Goal: Navigation & Orientation: Find specific page/section

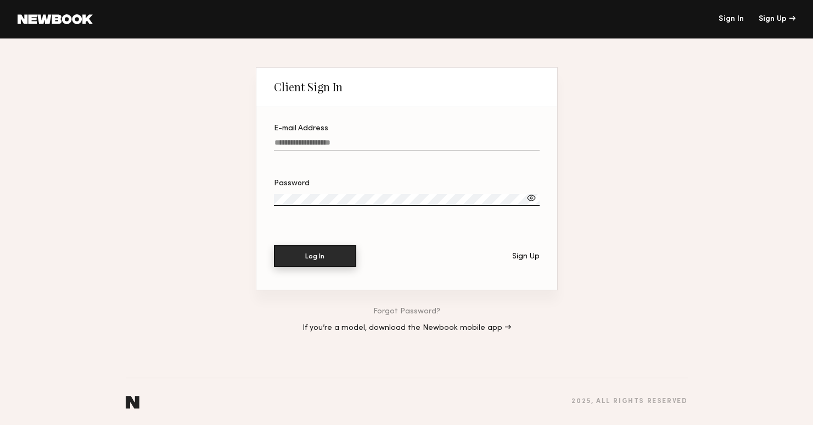
type input "**********"
click at [327, 252] on button "Log In" at bounding box center [315, 256] width 82 height 22
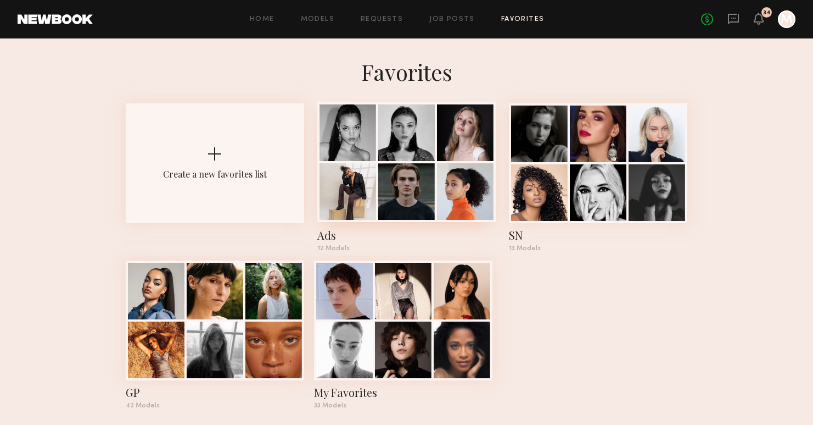
click at [373, 188] on div at bounding box center [348, 191] width 57 height 57
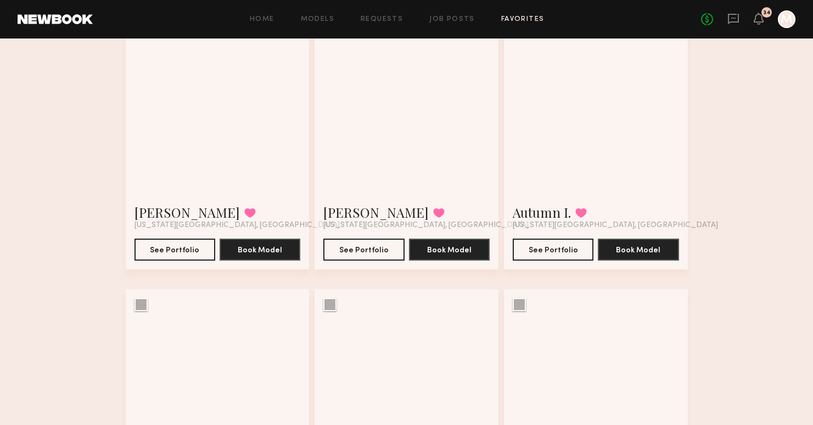
scroll to position [134, 0]
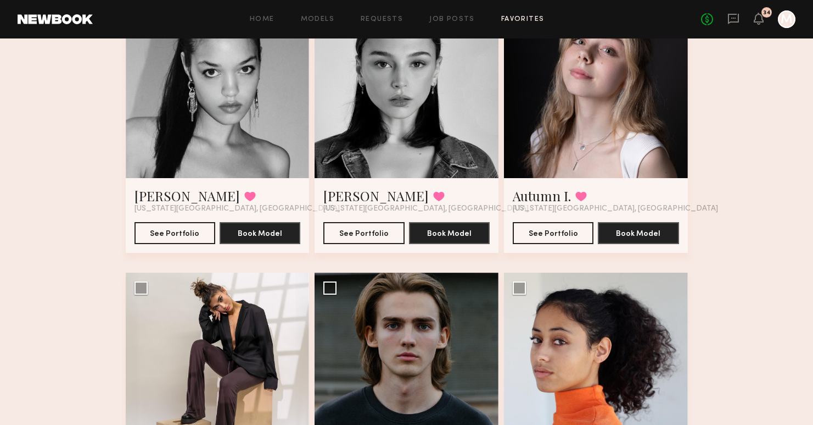
click at [229, 137] on div at bounding box center [218, 86] width 184 height 184
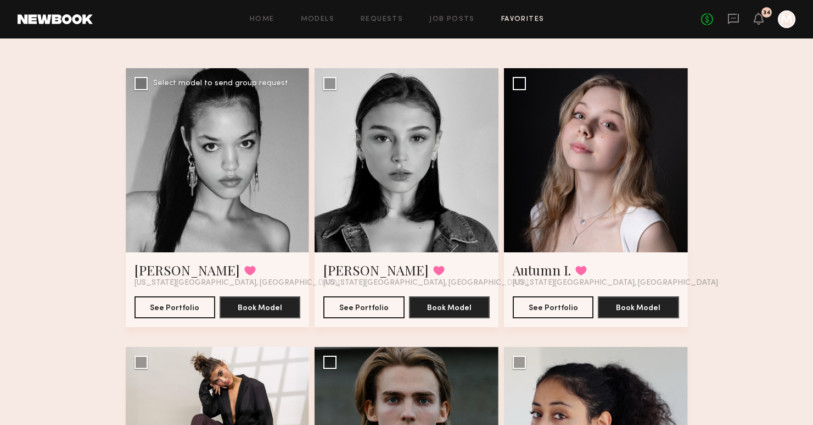
scroll to position [59, 0]
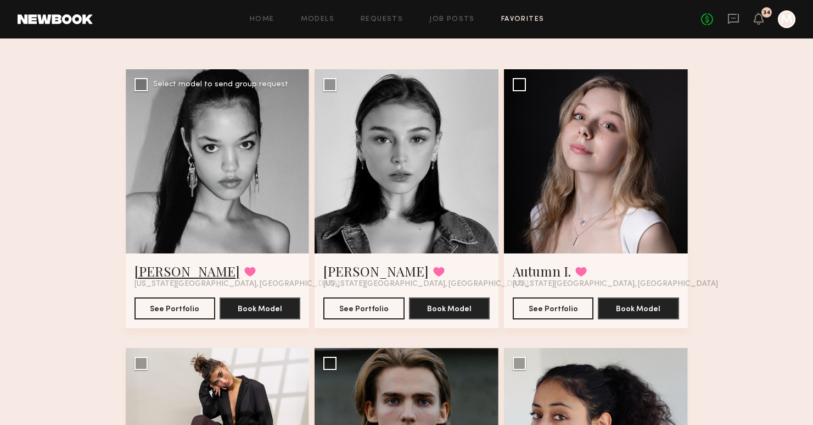
click at [157, 271] on link "Aria C." at bounding box center [187, 271] width 105 height 18
click at [414, 218] on div at bounding box center [407, 161] width 184 height 184
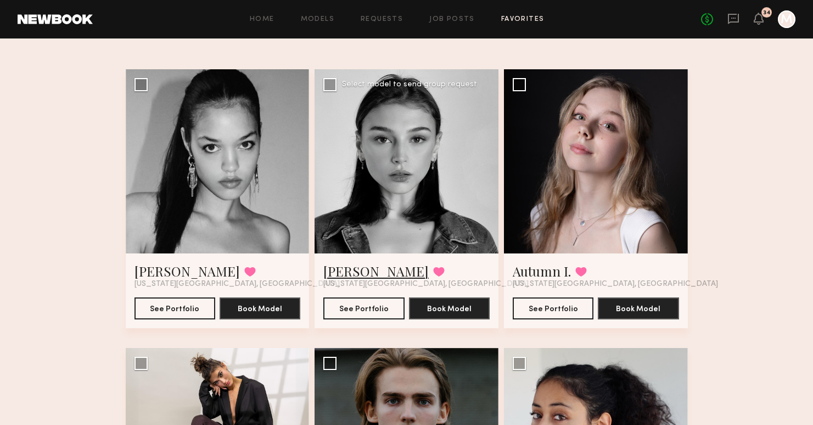
click at [356, 264] on link "Rachel F." at bounding box center [376, 271] width 105 height 18
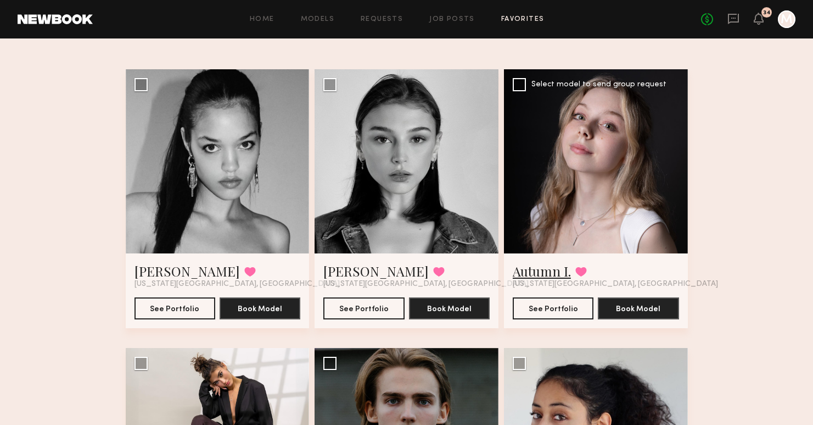
click at [543, 270] on link "Autumn I." at bounding box center [542, 271] width 58 height 18
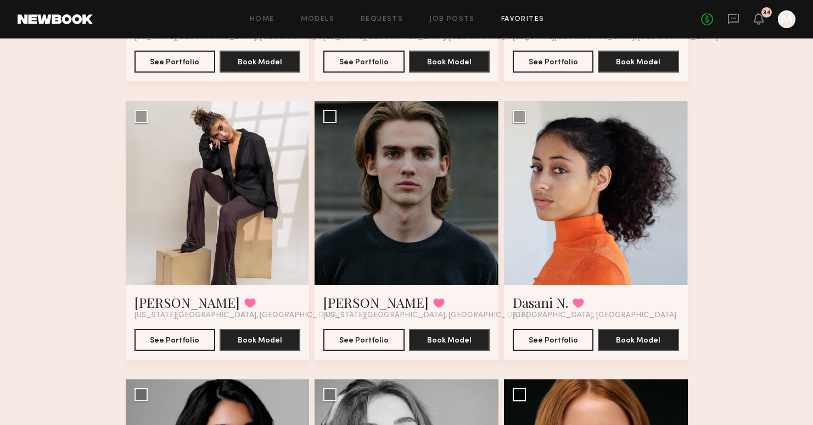
scroll to position [341, 0]
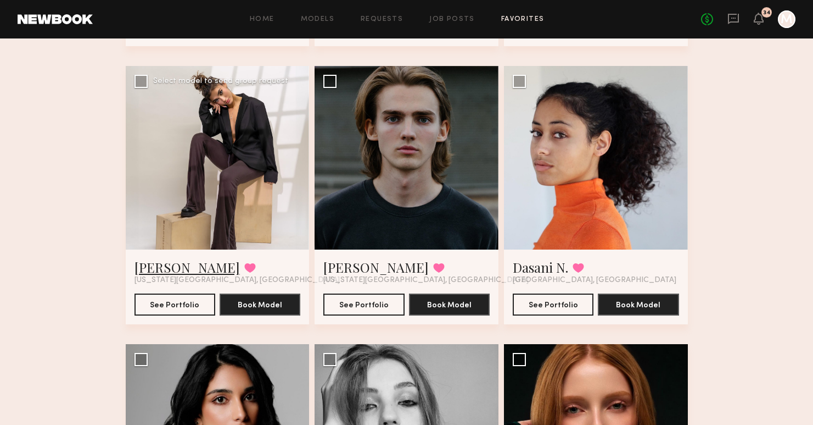
click at [163, 268] on link "Natalya A." at bounding box center [187, 267] width 105 height 18
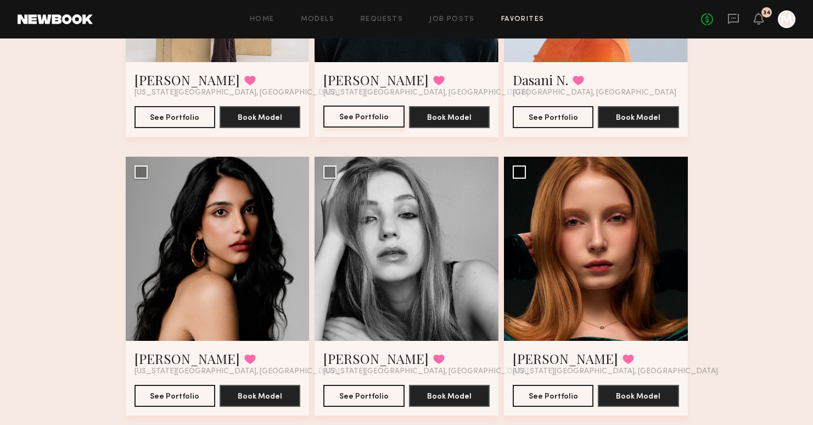
scroll to position [598, 0]
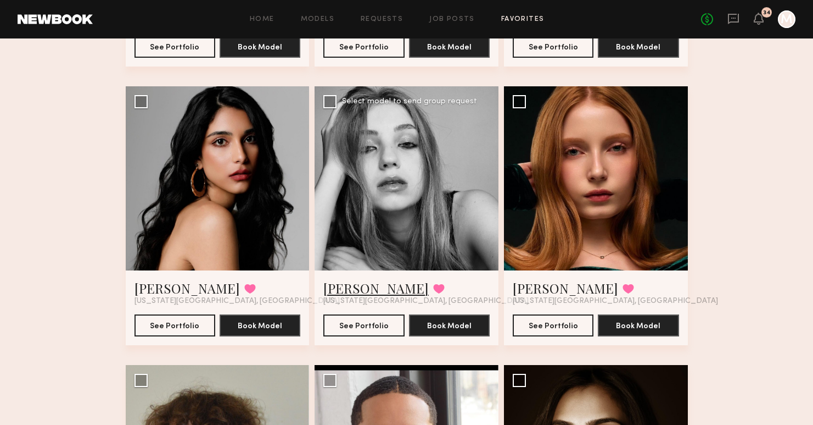
click at [350, 285] on link "Marina A." at bounding box center [376, 288] width 105 height 18
click at [534, 284] on link "Annie L." at bounding box center [565, 288] width 105 height 18
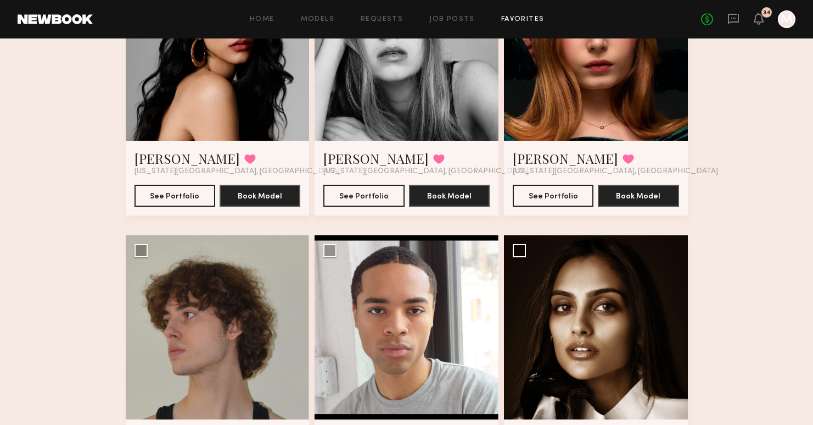
scroll to position [833, 0]
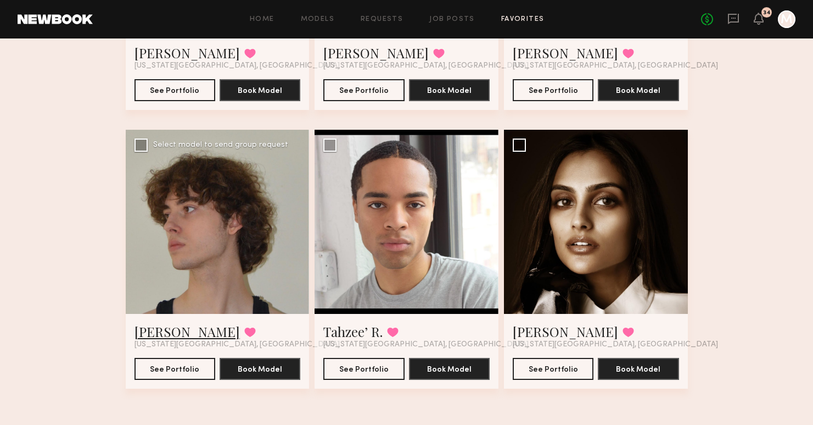
click at [164, 332] on link "Alex W." at bounding box center [187, 331] width 105 height 18
click at [358, 334] on link "Tahzee’ R." at bounding box center [353, 331] width 59 height 18
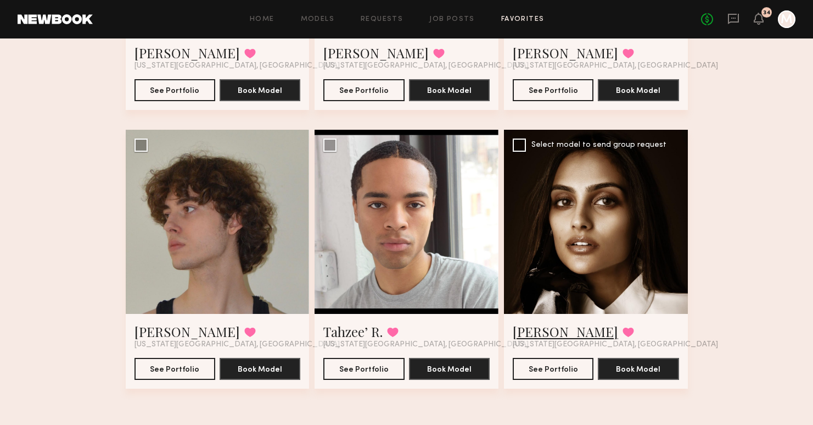
click at [529, 330] on link "Slesha P." at bounding box center [565, 331] width 105 height 18
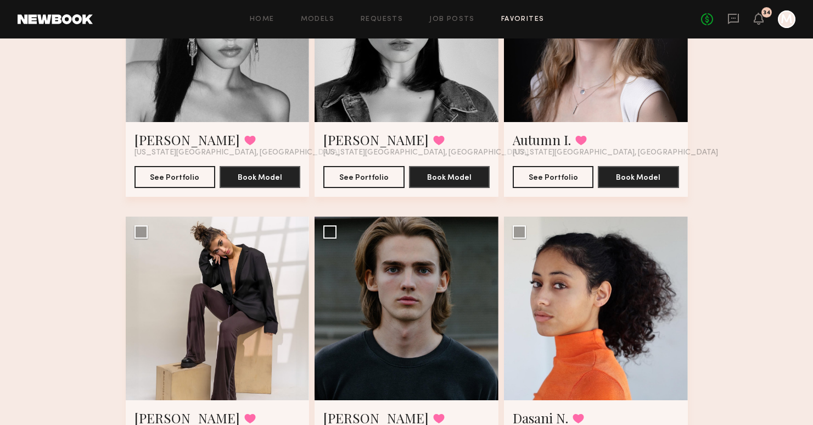
scroll to position [138, 0]
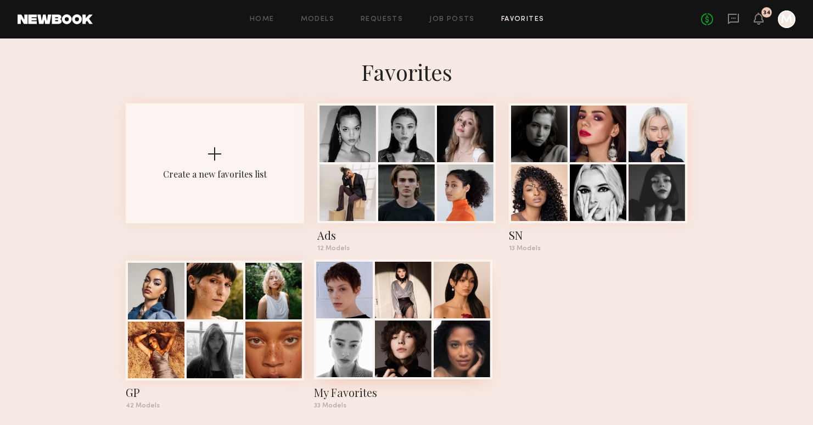
click at [386, 333] on div at bounding box center [403, 348] width 57 height 57
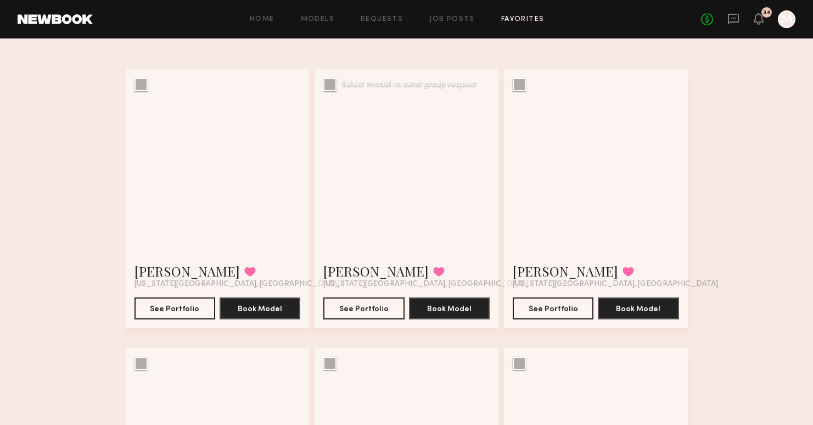
scroll to position [65, 0]
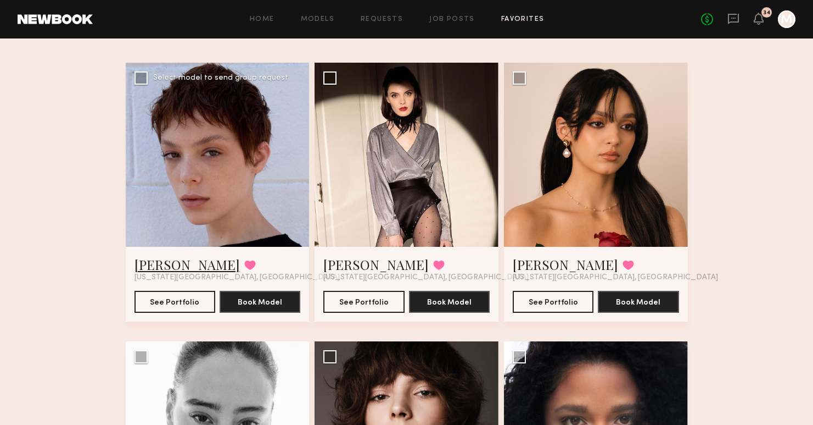
click at [143, 264] on link "Ella S." at bounding box center [187, 264] width 105 height 18
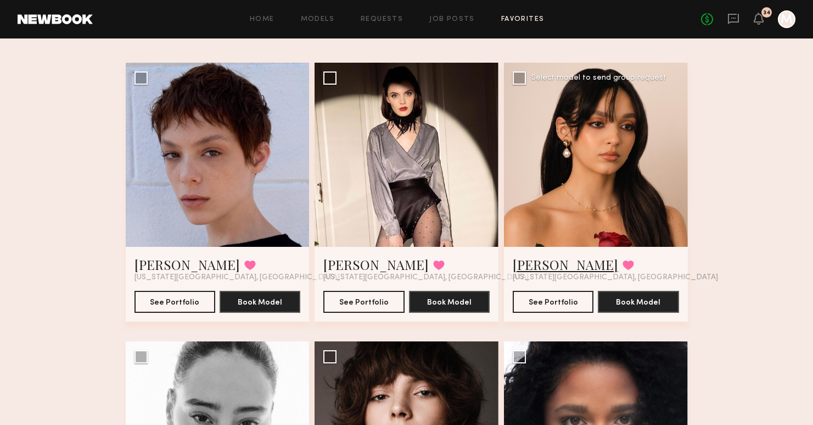
click at [555, 267] on link "Samantha T." at bounding box center [565, 264] width 105 height 18
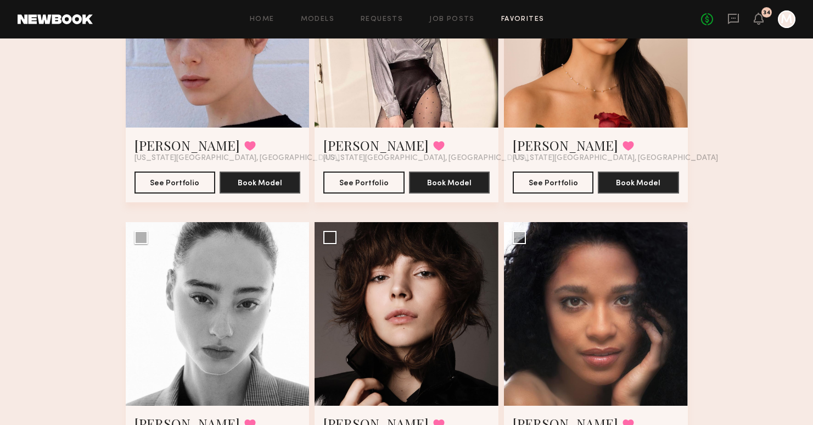
scroll to position [392, 0]
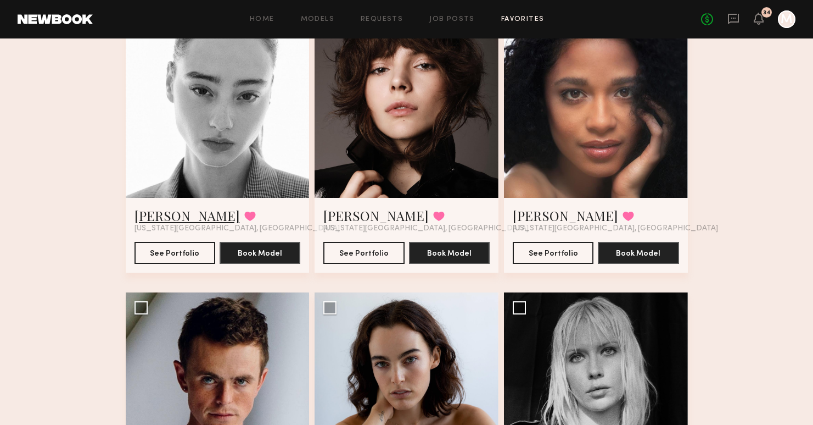
click at [151, 220] on link "Ren A." at bounding box center [187, 216] width 105 height 18
click at [539, 216] on link "Maria G." at bounding box center [565, 216] width 105 height 18
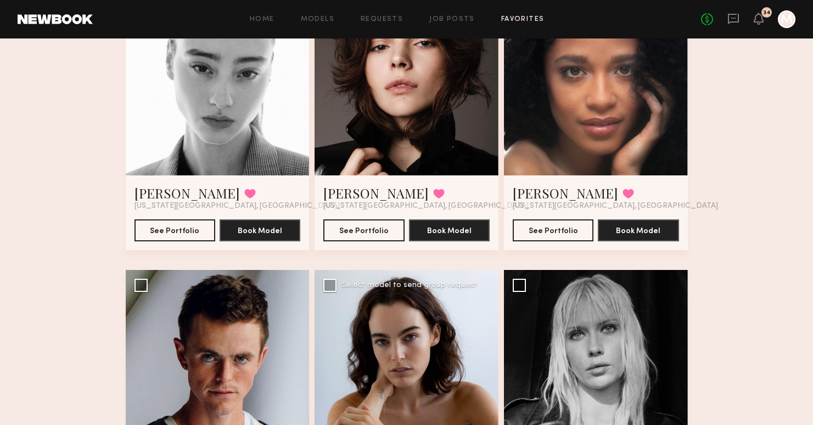
scroll to position [409, 0]
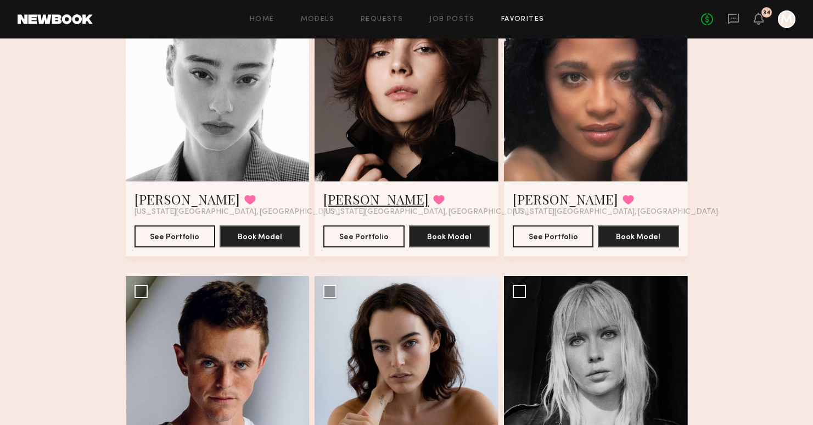
click at [367, 200] on link "Lolita M." at bounding box center [376, 199] width 105 height 18
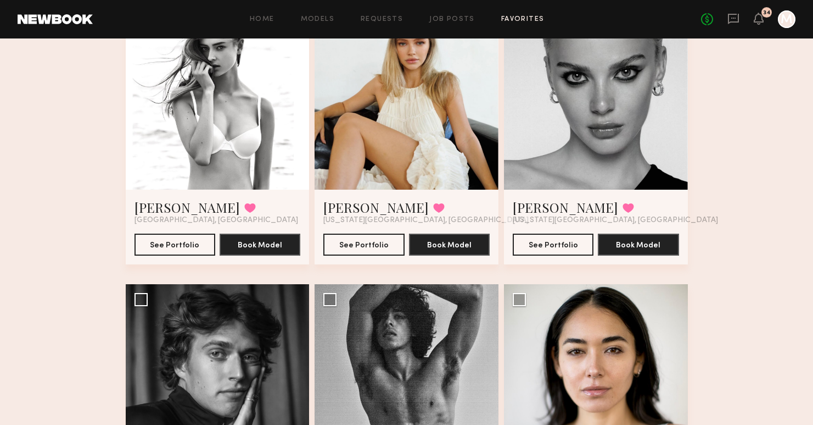
scroll to position [1119, 0]
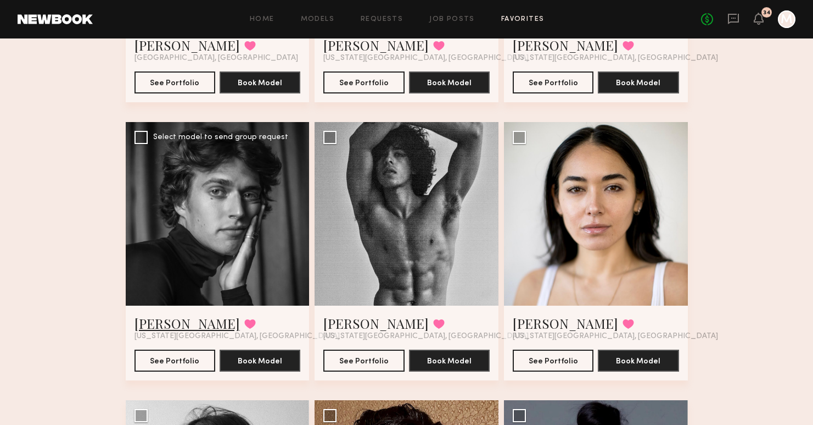
click at [150, 326] on link "Luca G." at bounding box center [187, 323] width 105 height 18
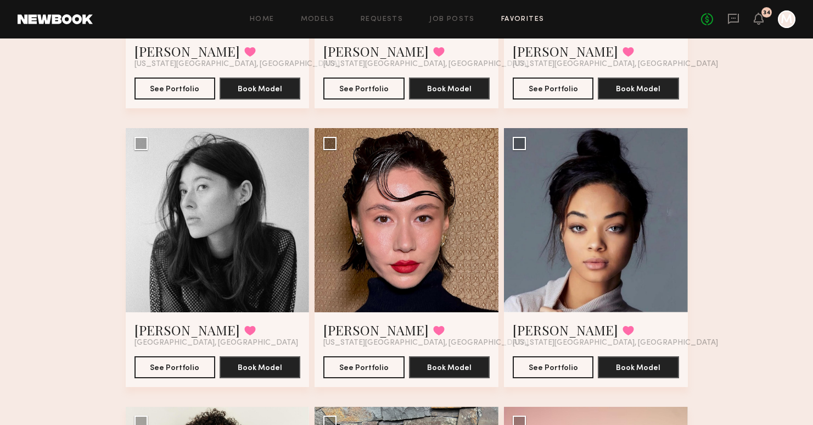
scroll to position [1396, 0]
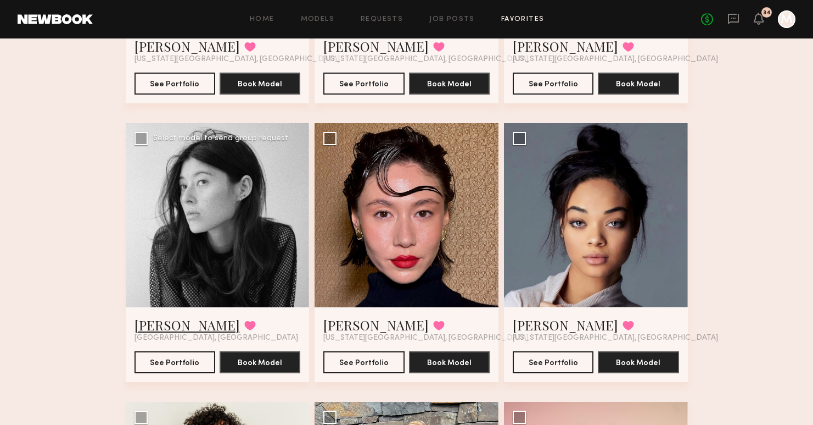
click at [158, 331] on link "Rachel B." at bounding box center [187, 325] width 105 height 18
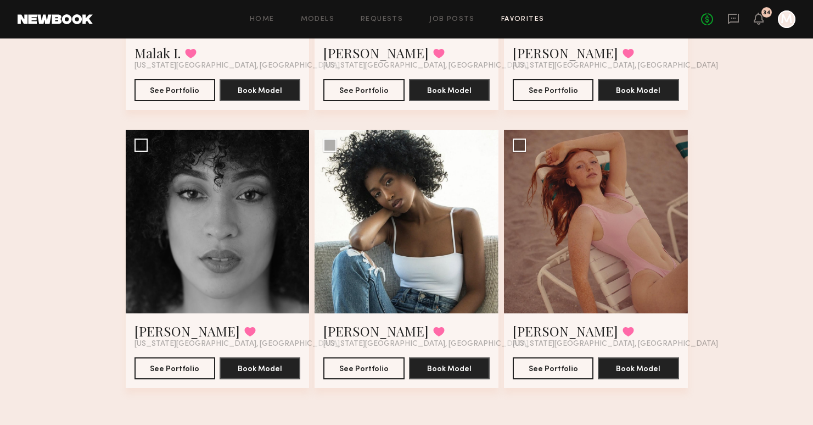
scroll to position [2779, 0]
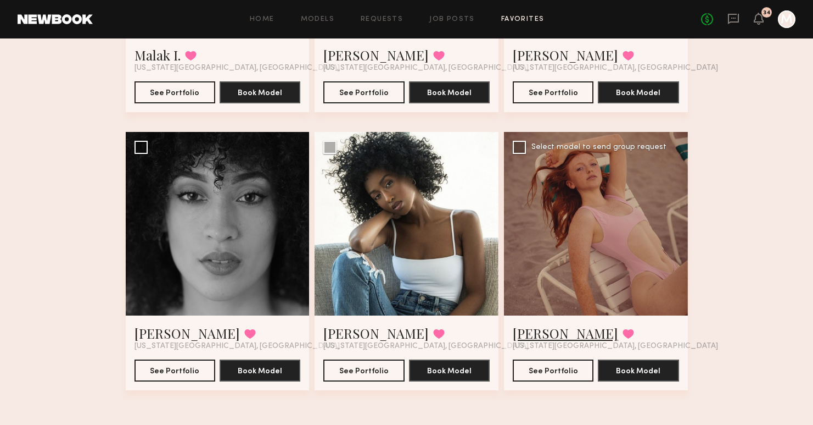
click at [553, 337] on link "Lilianna R." at bounding box center [565, 333] width 105 height 18
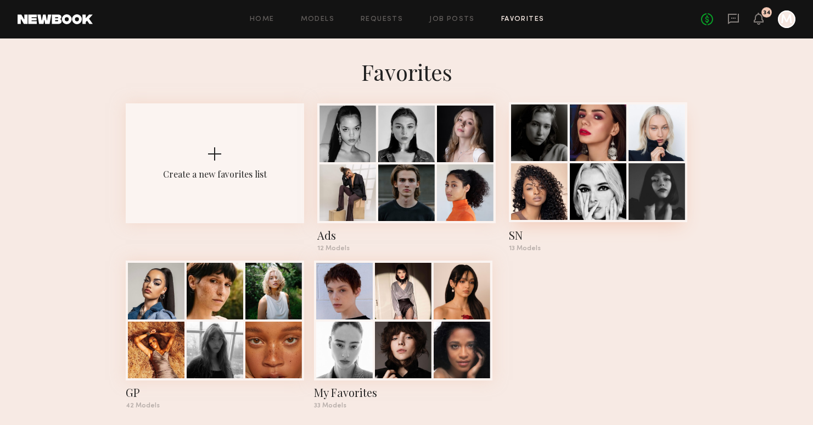
click at [578, 149] on div at bounding box center [598, 132] width 57 height 57
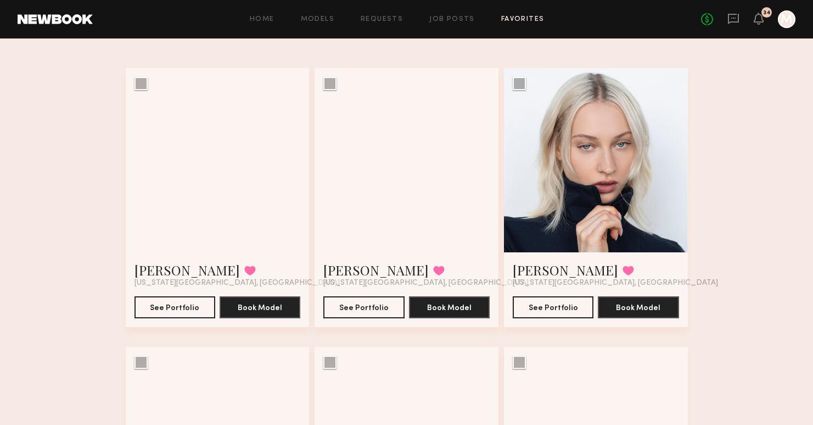
scroll to position [60, 0]
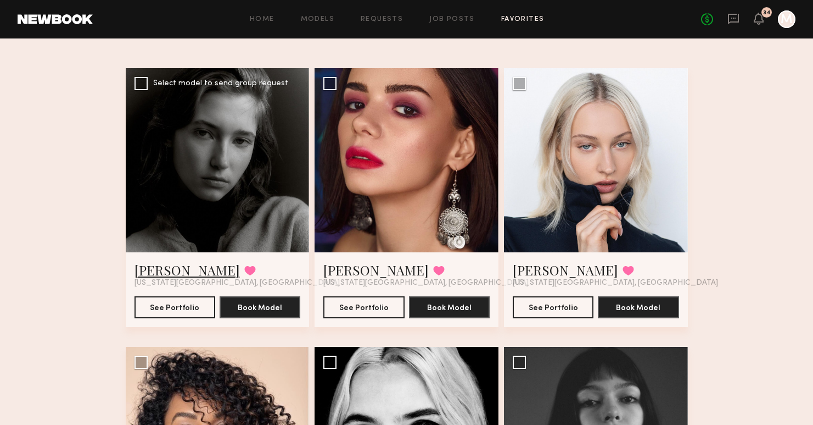
click at [167, 269] on link "Emily K." at bounding box center [187, 270] width 105 height 18
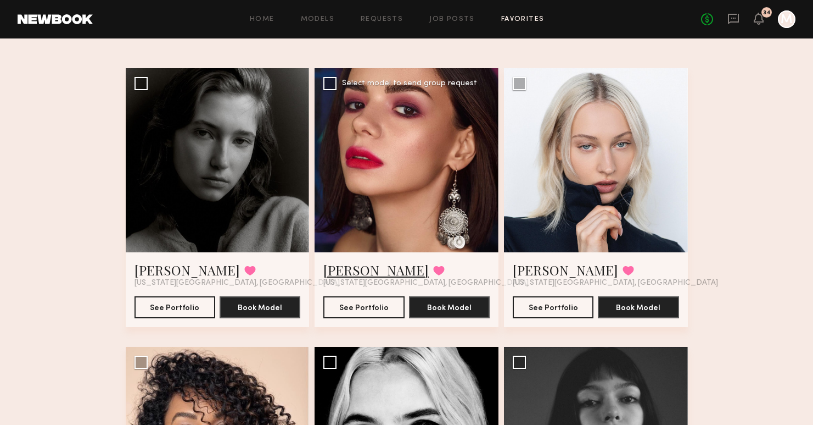
click at [347, 266] on link "Lyuba R." at bounding box center [376, 270] width 105 height 18
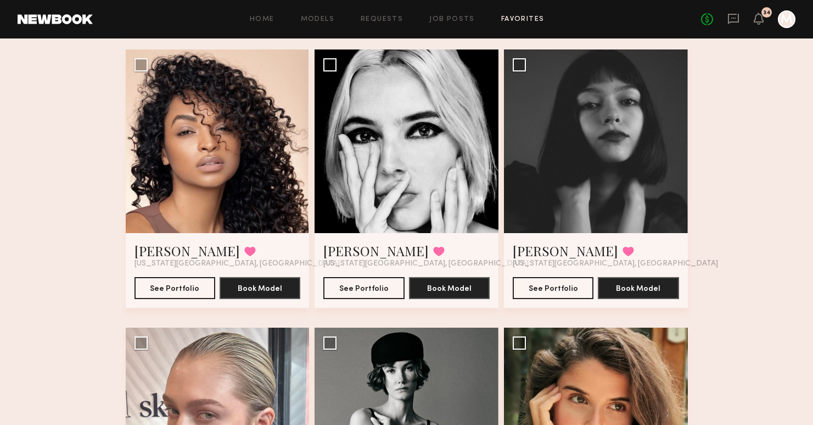
scroll to position [364, 0]
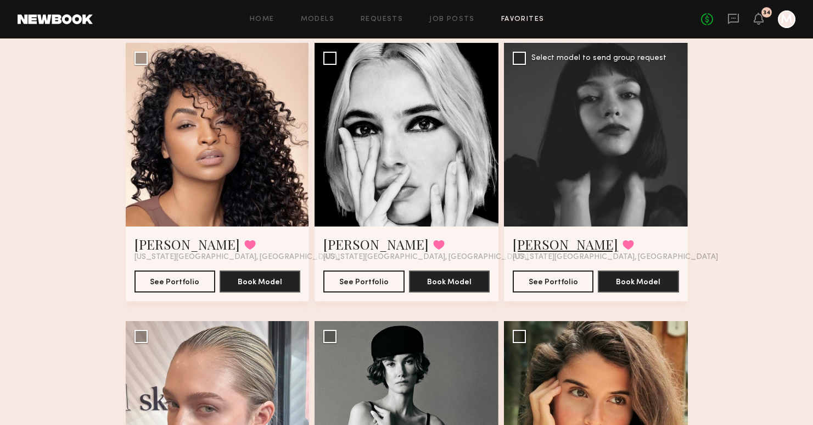
click at [543, 245] on link "Lindsay G." at bounding box center [565, 244] width 105 height 18
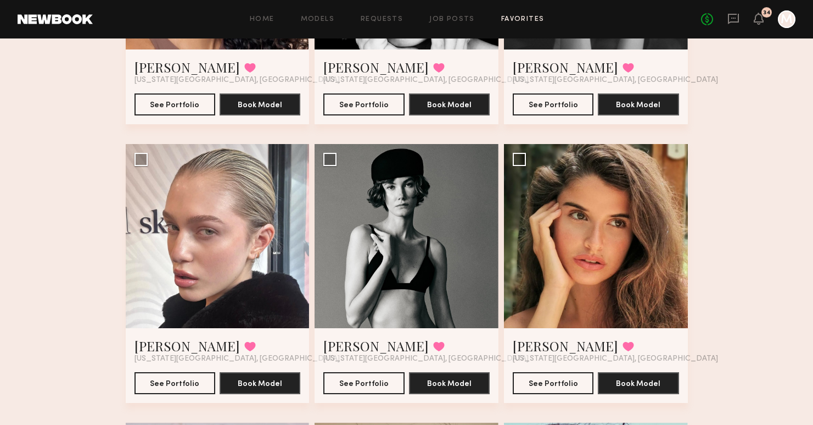
scroll to position [551, 0]
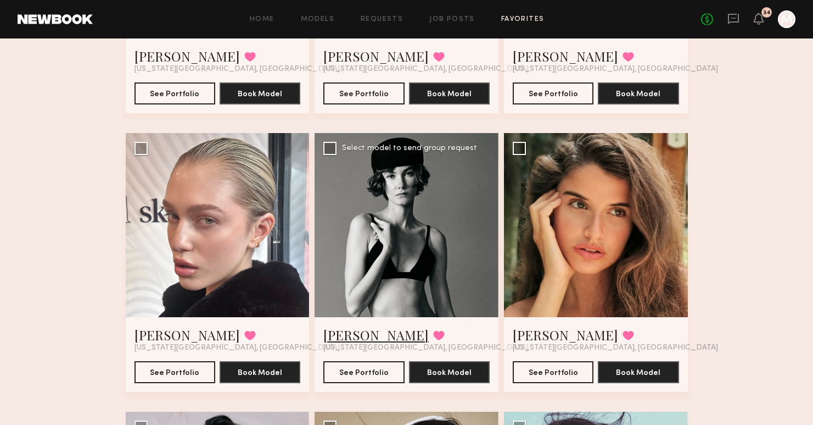
click at [354, 341] on link "Anna S." at bounding box center [376, 335] width 105 height 18
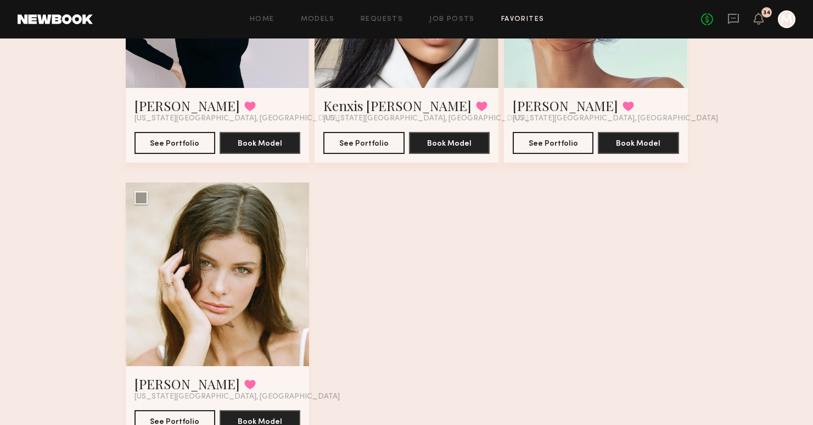
scroll to position [1100, 0]
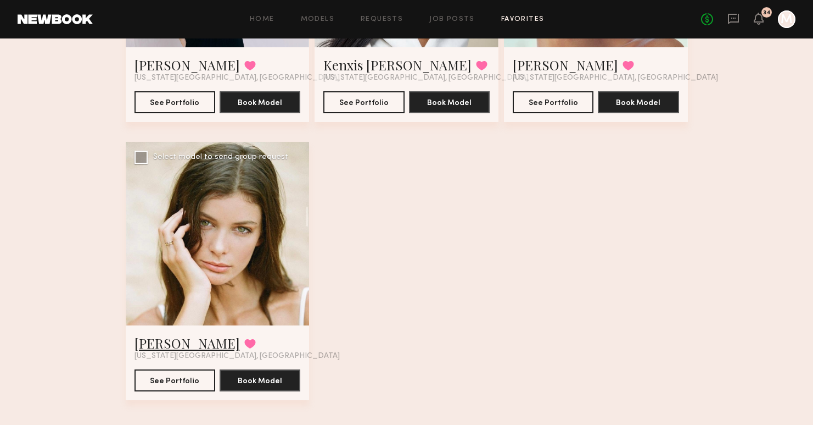
click at [187, 345] on link "Hannah G." at bounding box center [187, 343] width 105 height 18
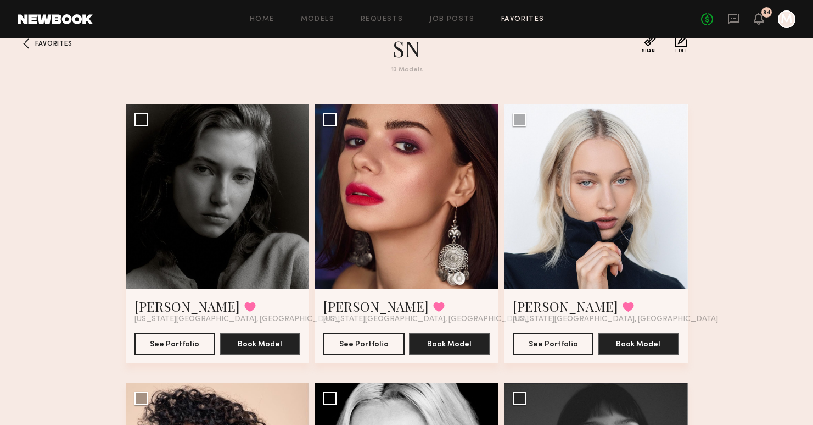
scroll to position [0, 0]
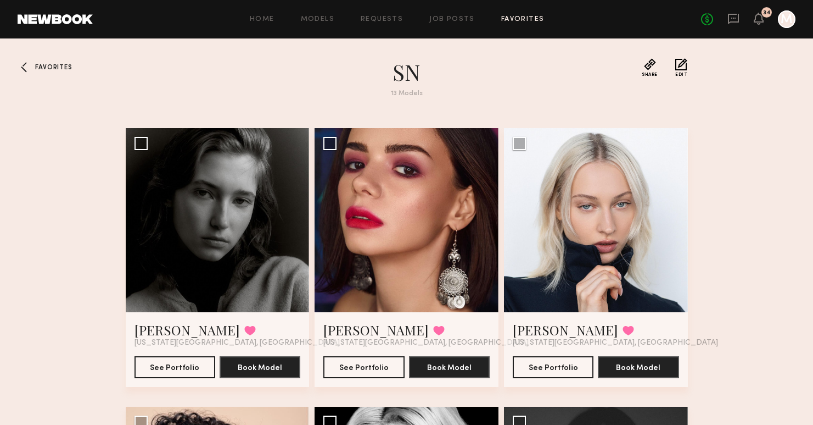
click at [27, 67] on div at bounding box center [27, 67] width 18 height 18
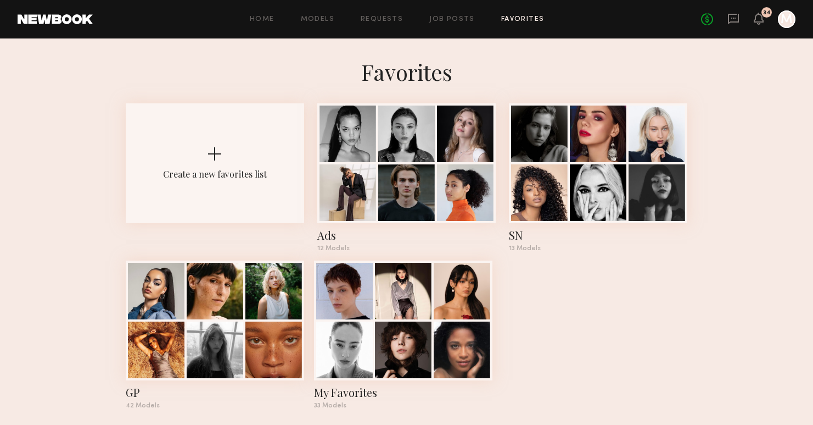
click at [283, 59] on h1 "Favorites" at bounding box center [406, 71] width 813 height 27
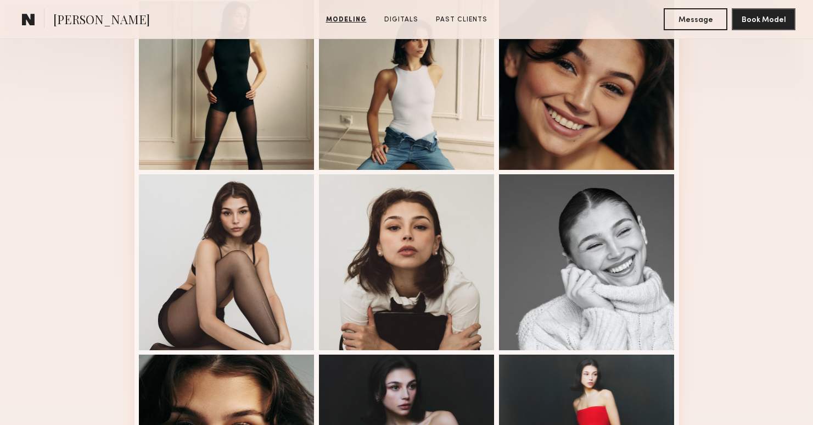
scroll to position [331, 0]
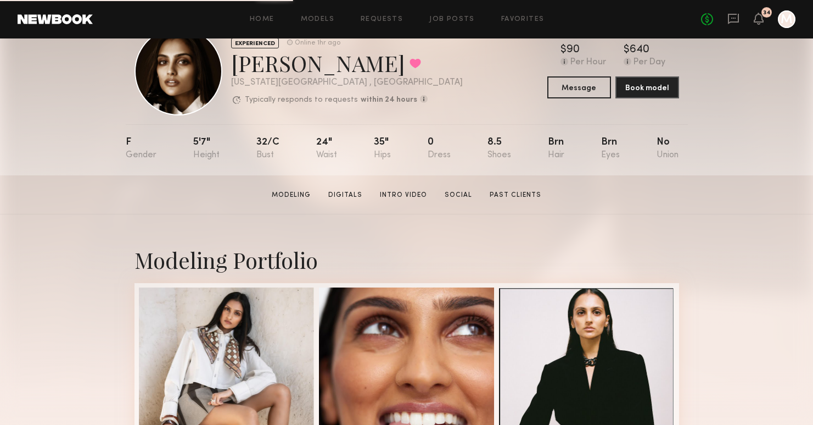
scroll to position [47, 0]
